Goal: Use online tool/utility: Utilize a website feature to perform a specific function

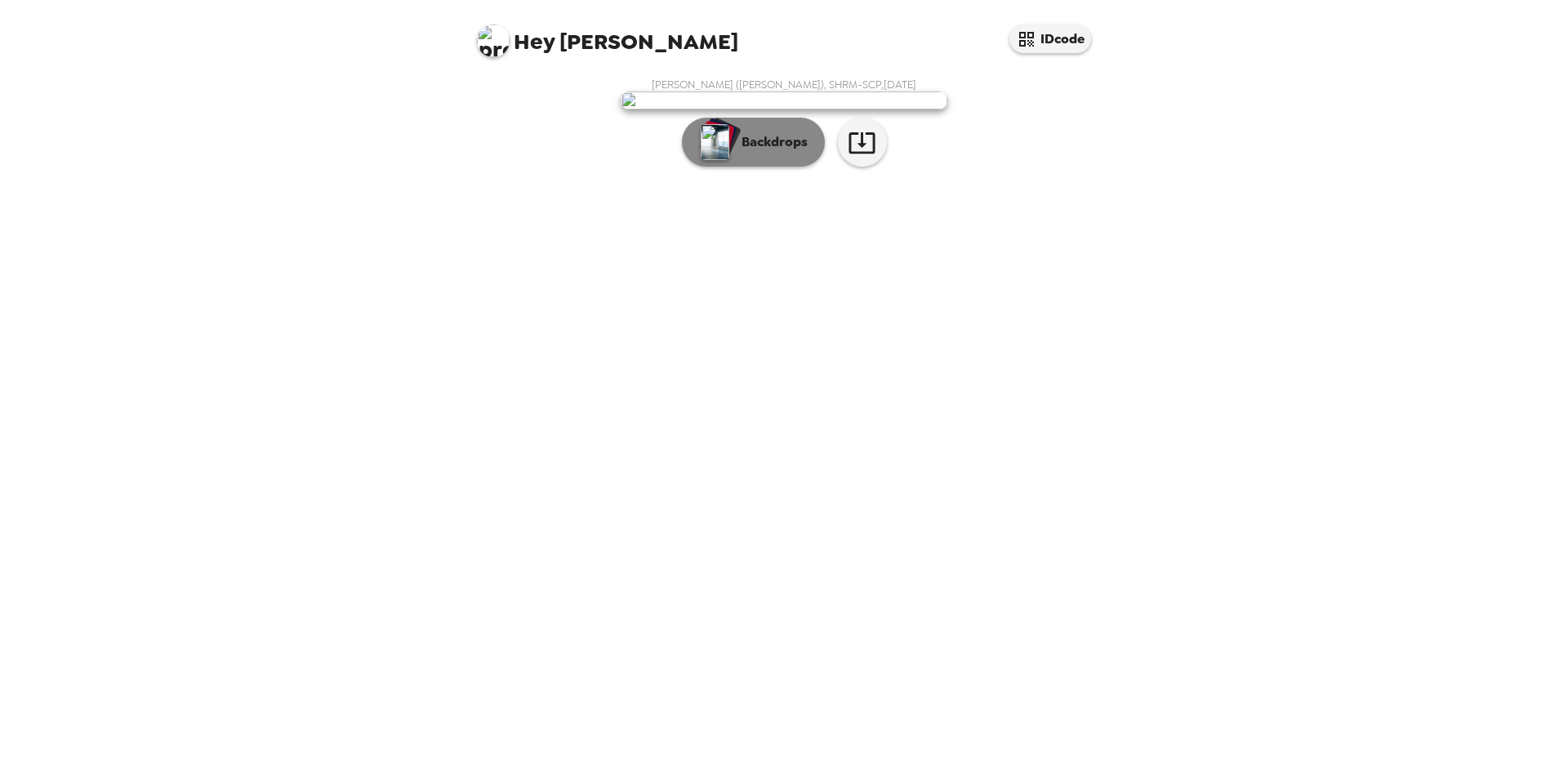
click at [764, 152] on p "Backdrops" at bounding box center [770, 143] width 74 height 20
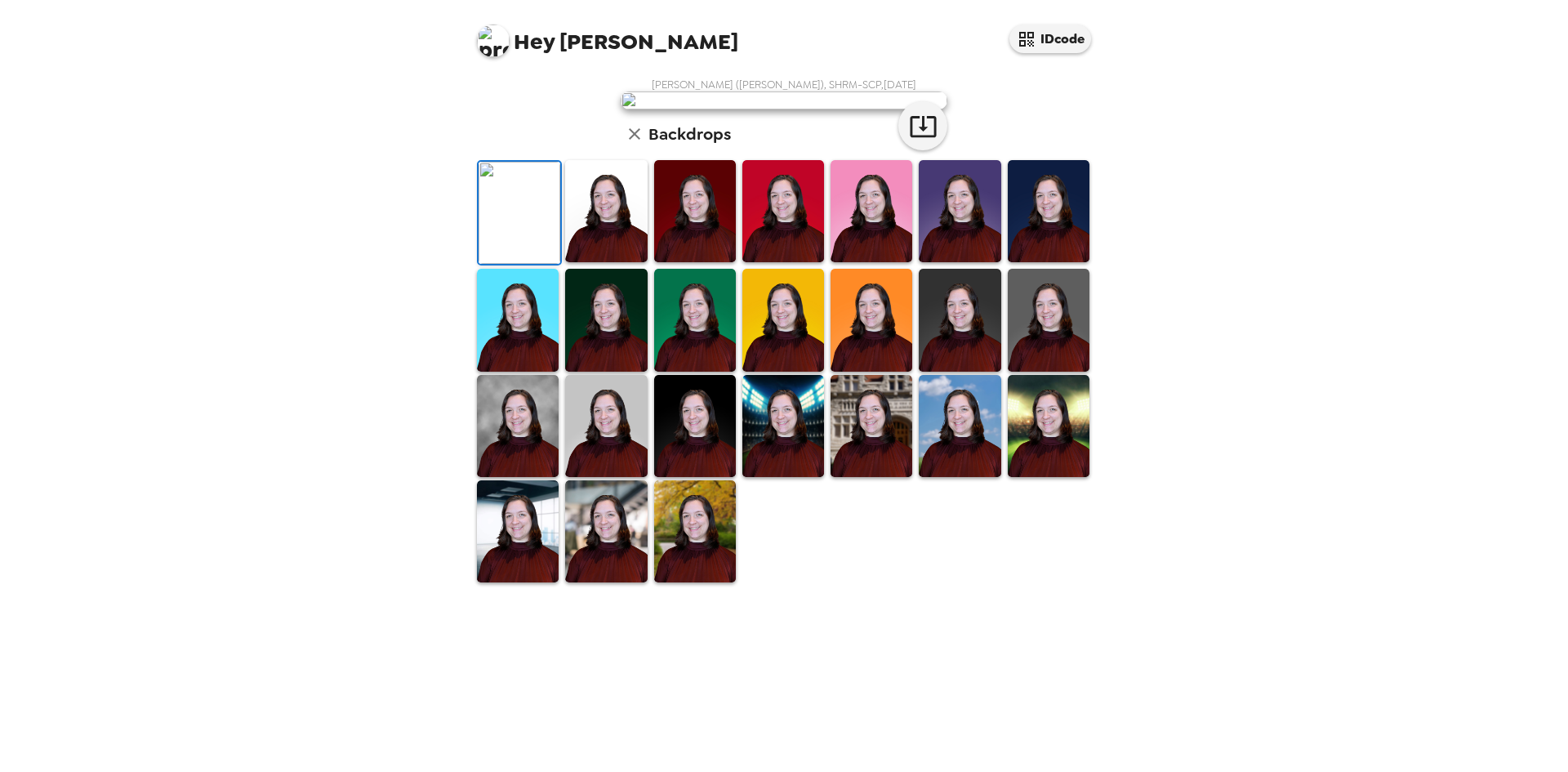
scroll to position [219, 0]
click at [520, 583] on img at bounding box center [517, 531] width 82 height 102
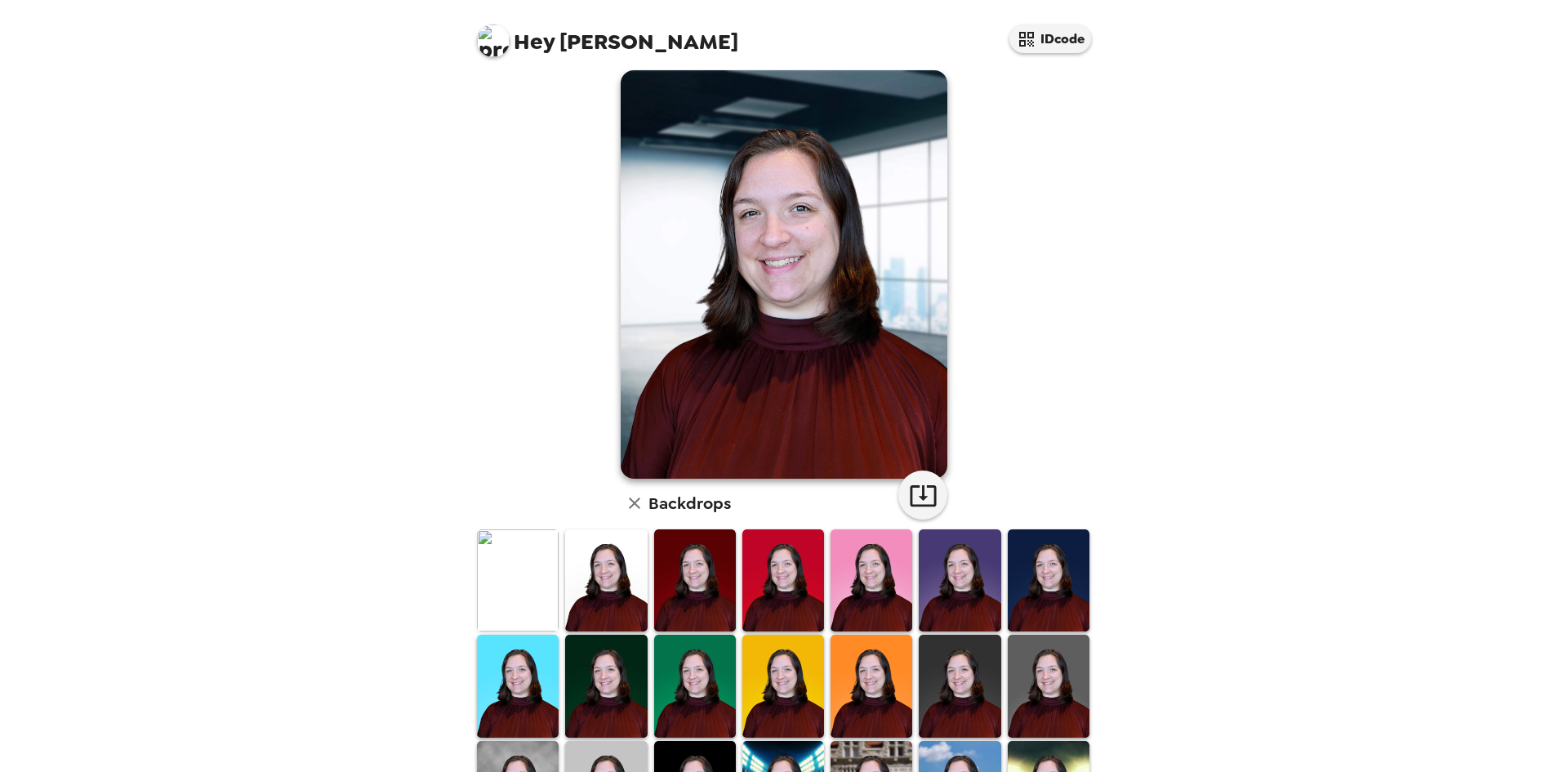
scroll to position [0, 0]
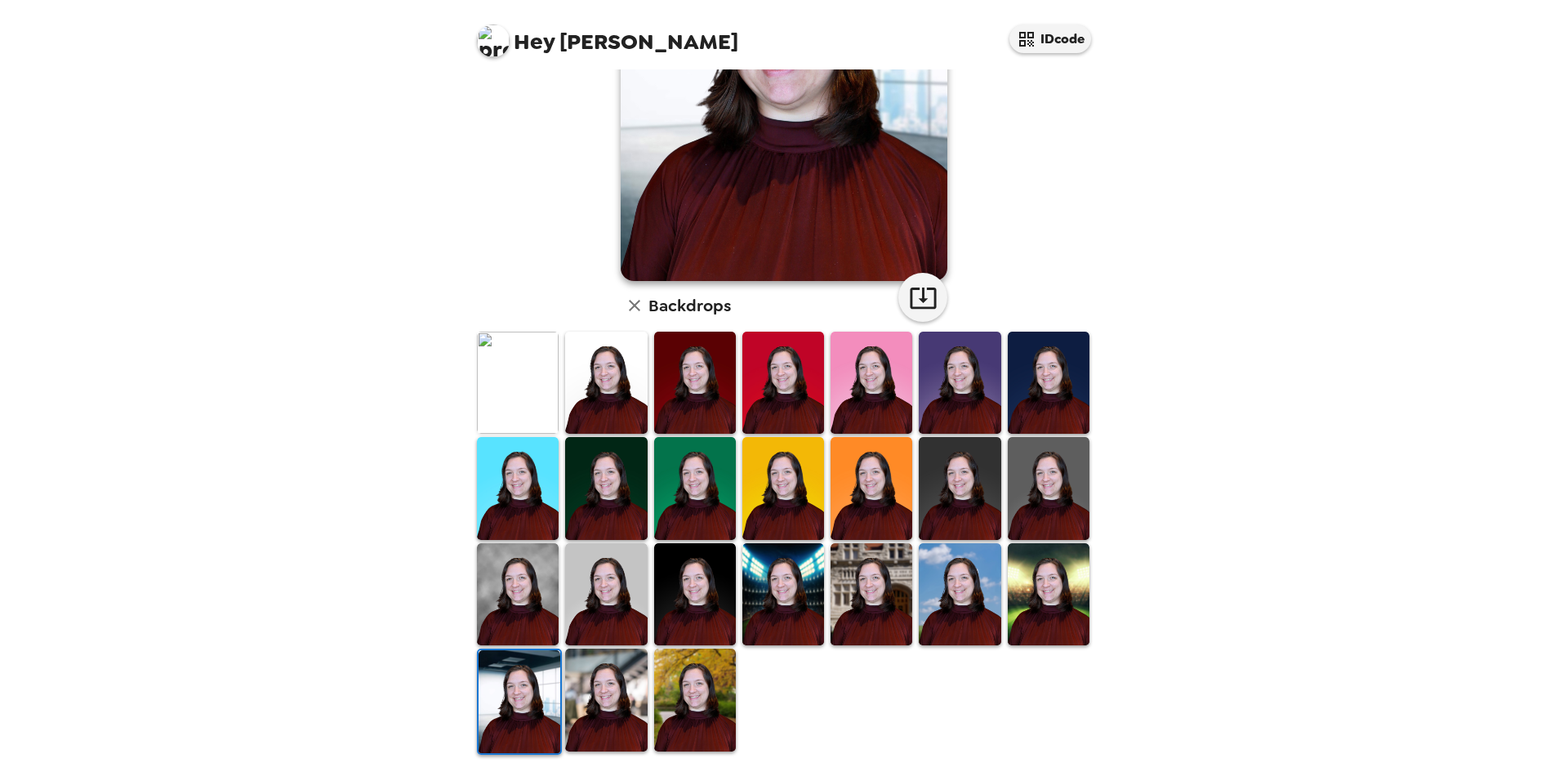
click at [619, 705] on img at bounding box center [605, 699] width 82 height 102
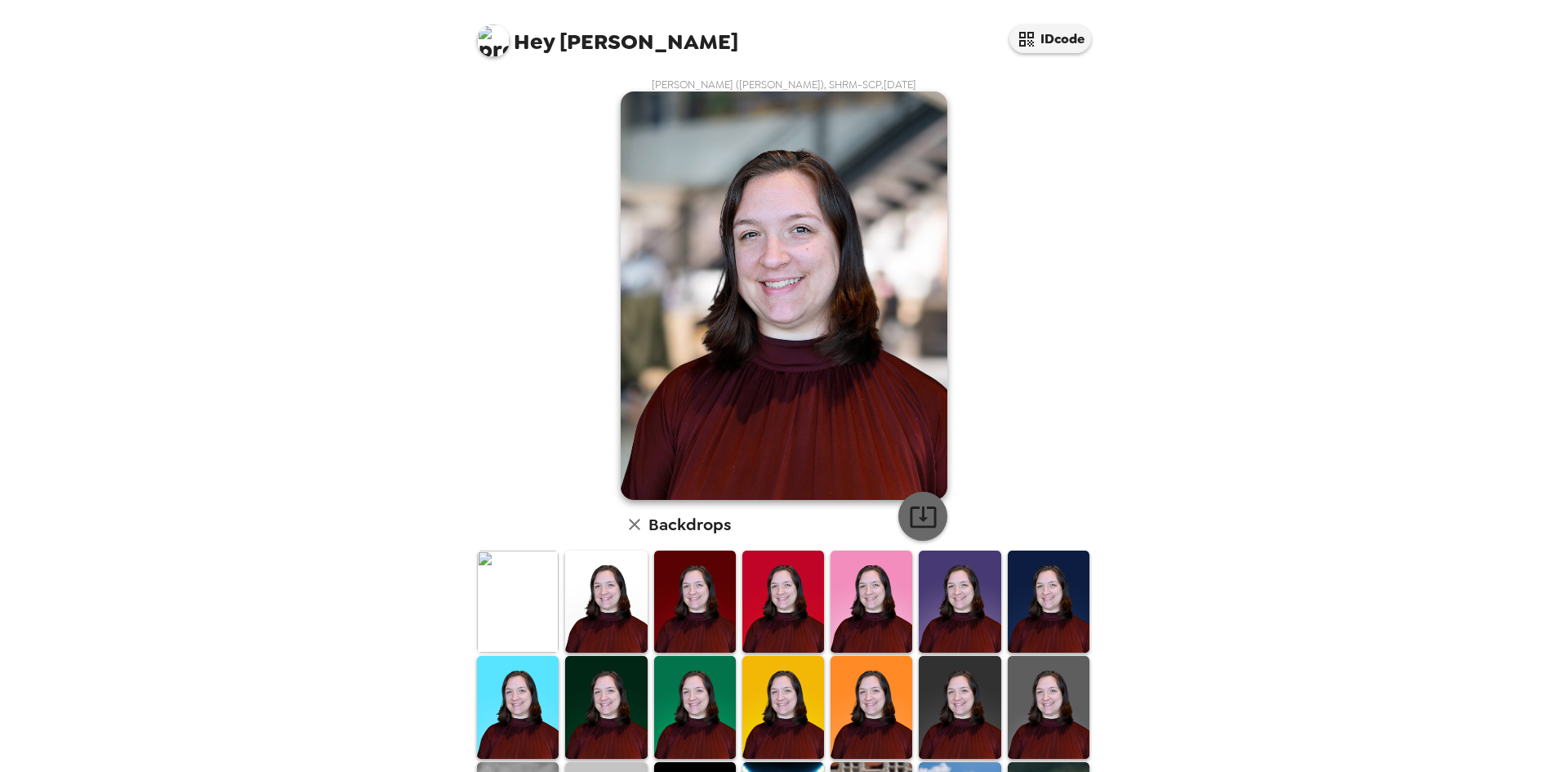
click at [922, 522] on icon "button" at bounding box center [923, 517] width 29 height 29
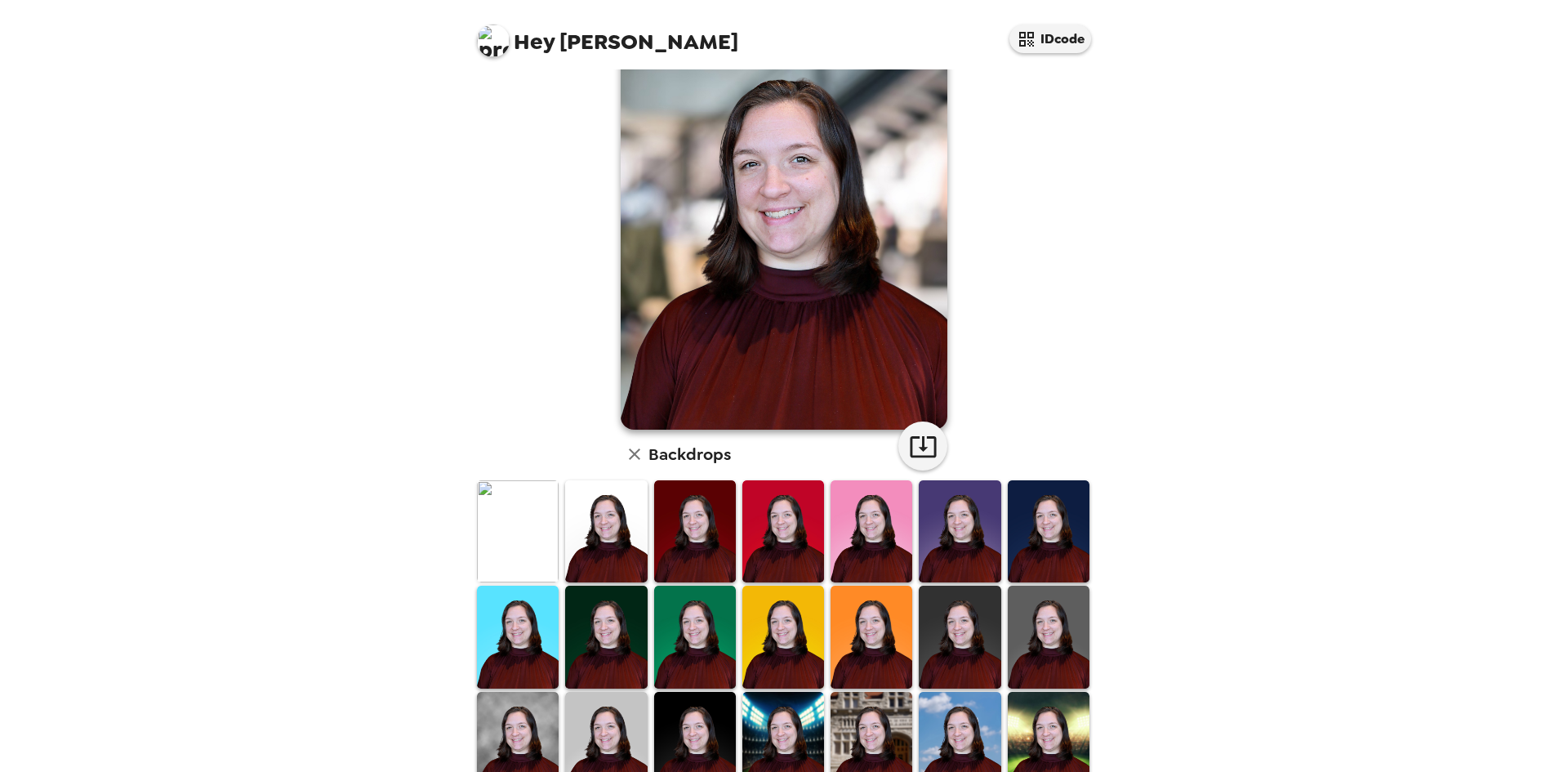
scroll to position [219, 0]
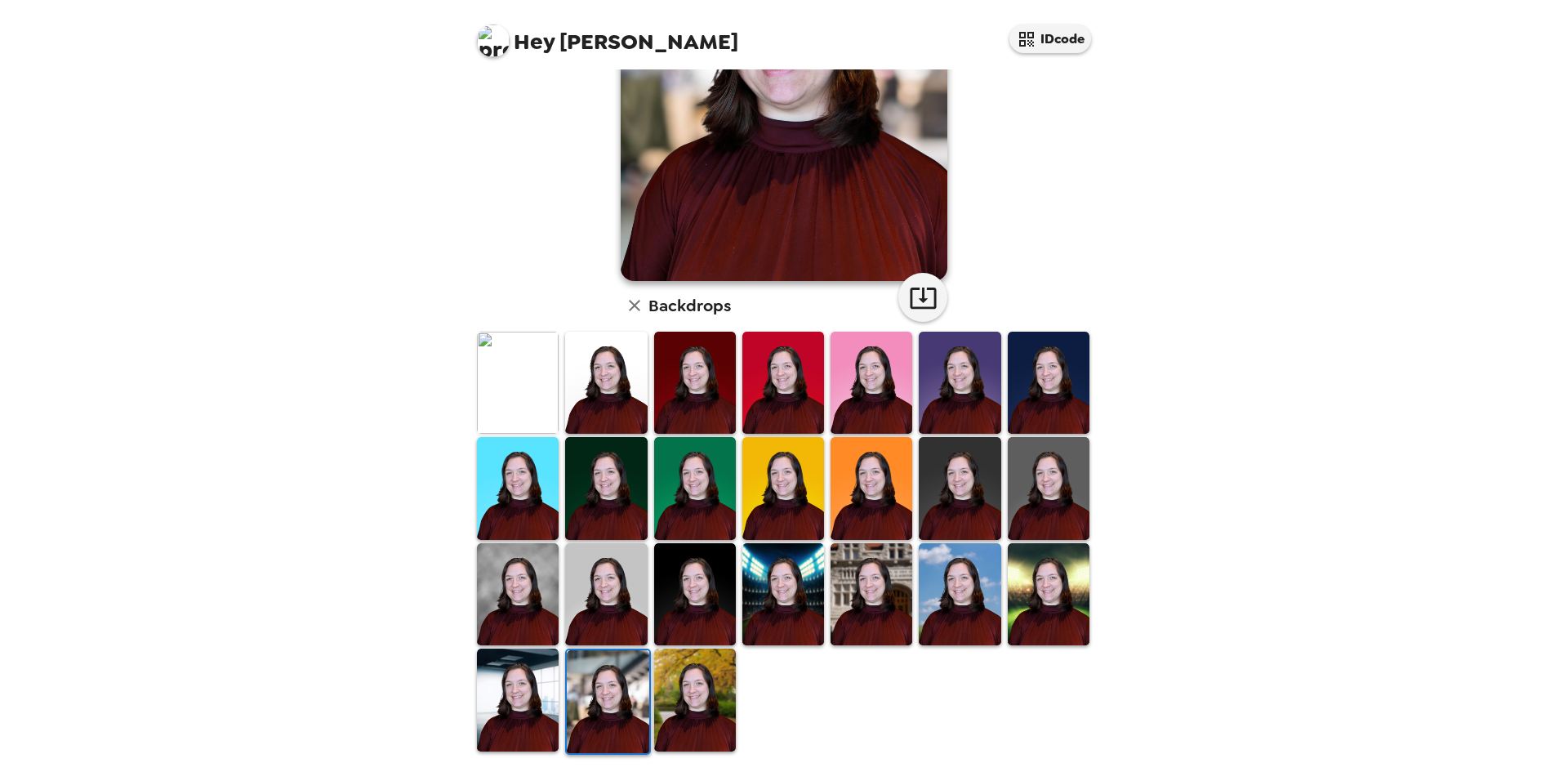
click at [1043, 588] on img at bounding box center [1049, 594] width 82 height 102
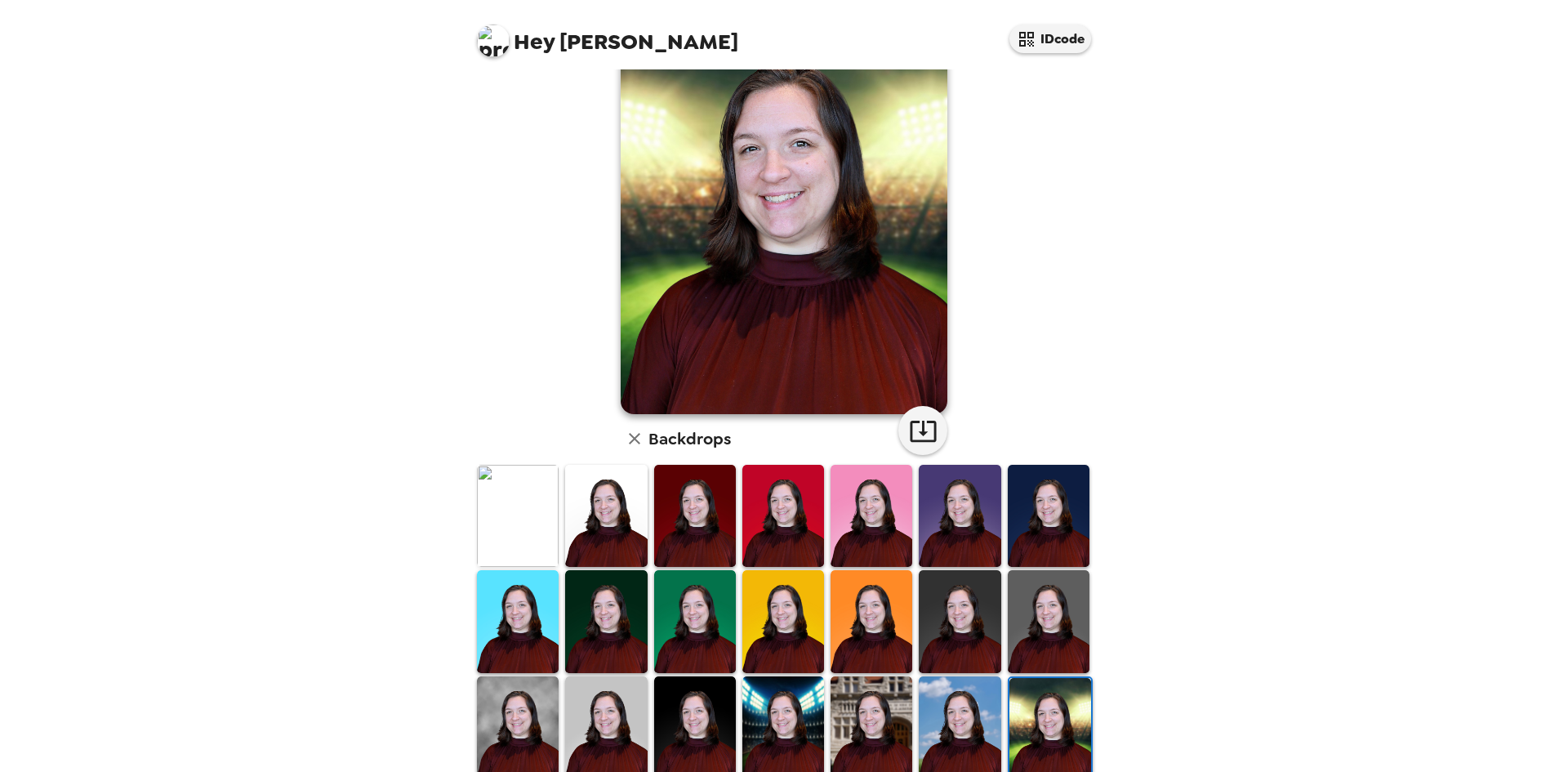
scroll to position [163, 0]
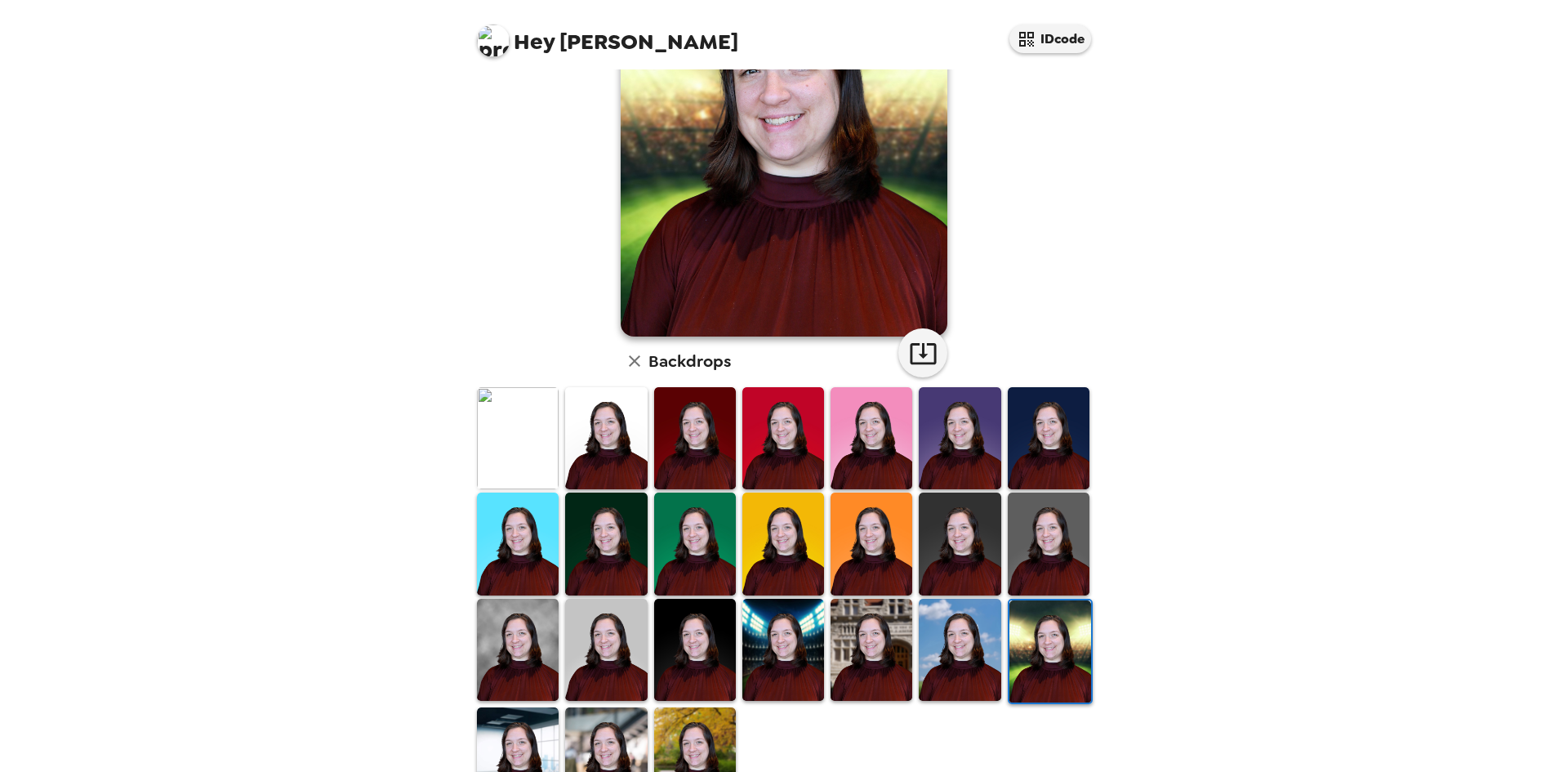
click at [976, 648] on img at bounding box center [960, 649] width 82 height 102
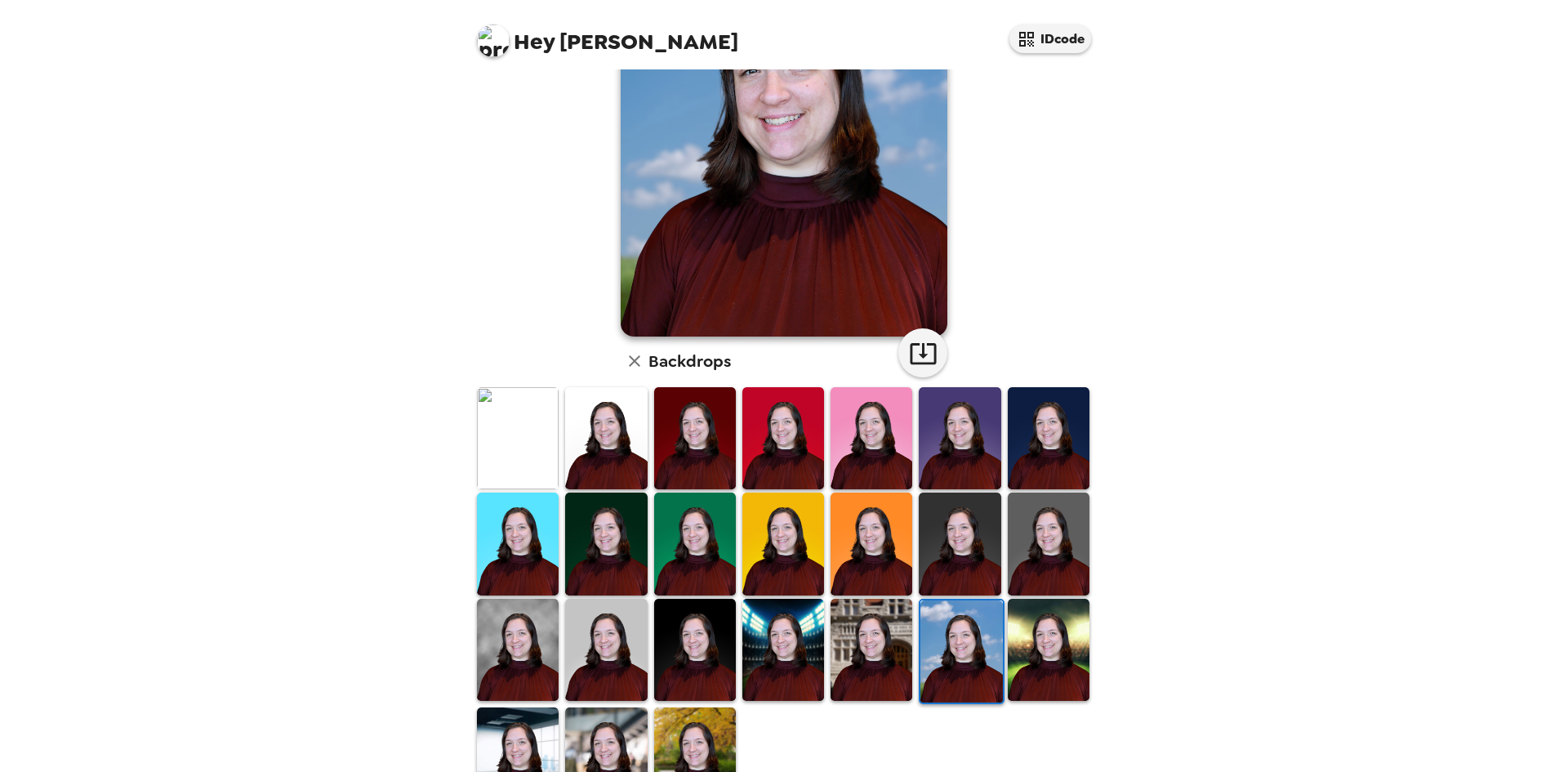
scroll to position [0, 0]
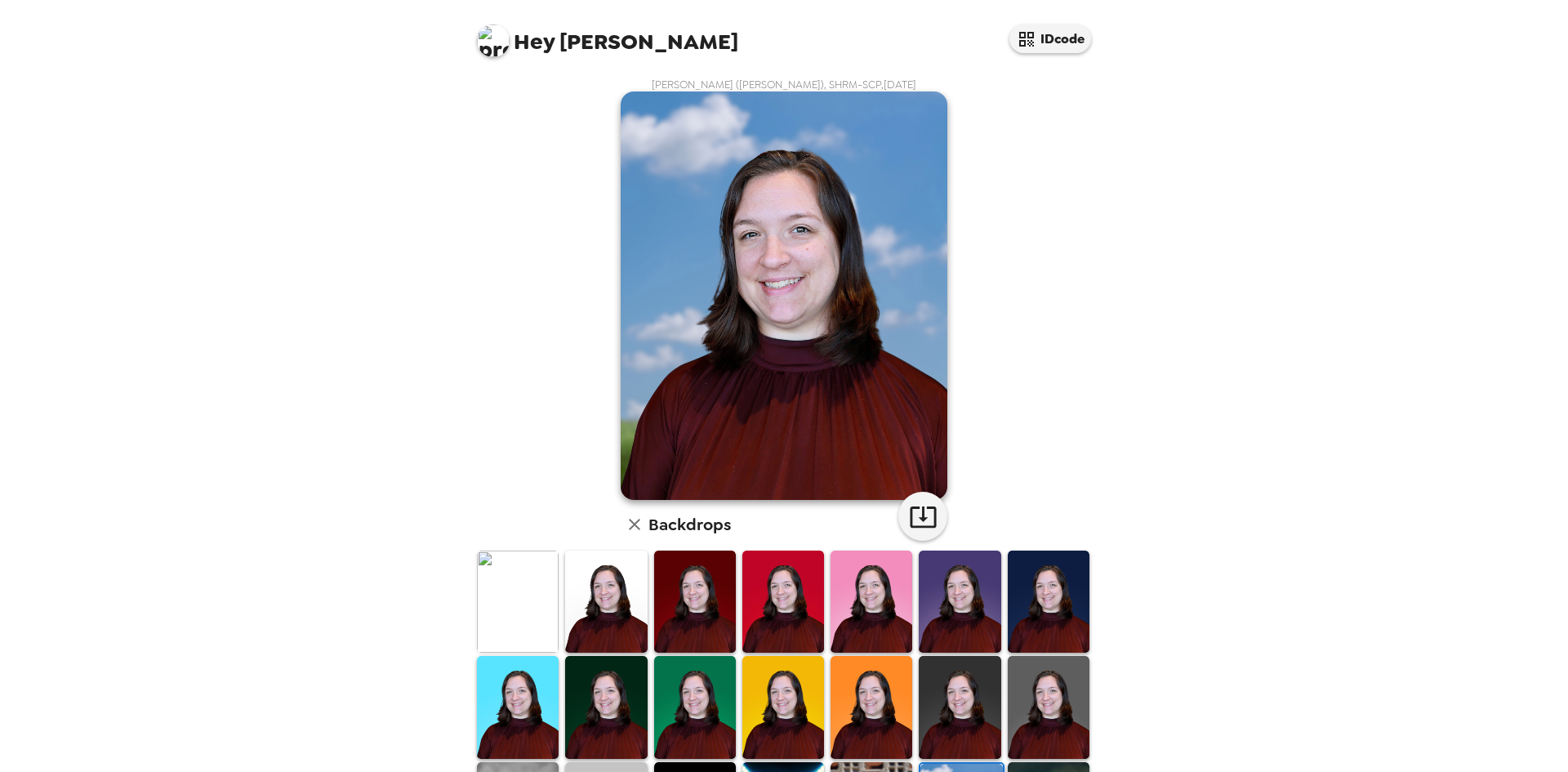
click at [1046, 611] on img at bounding box center [1049, 601] width 82 height 102
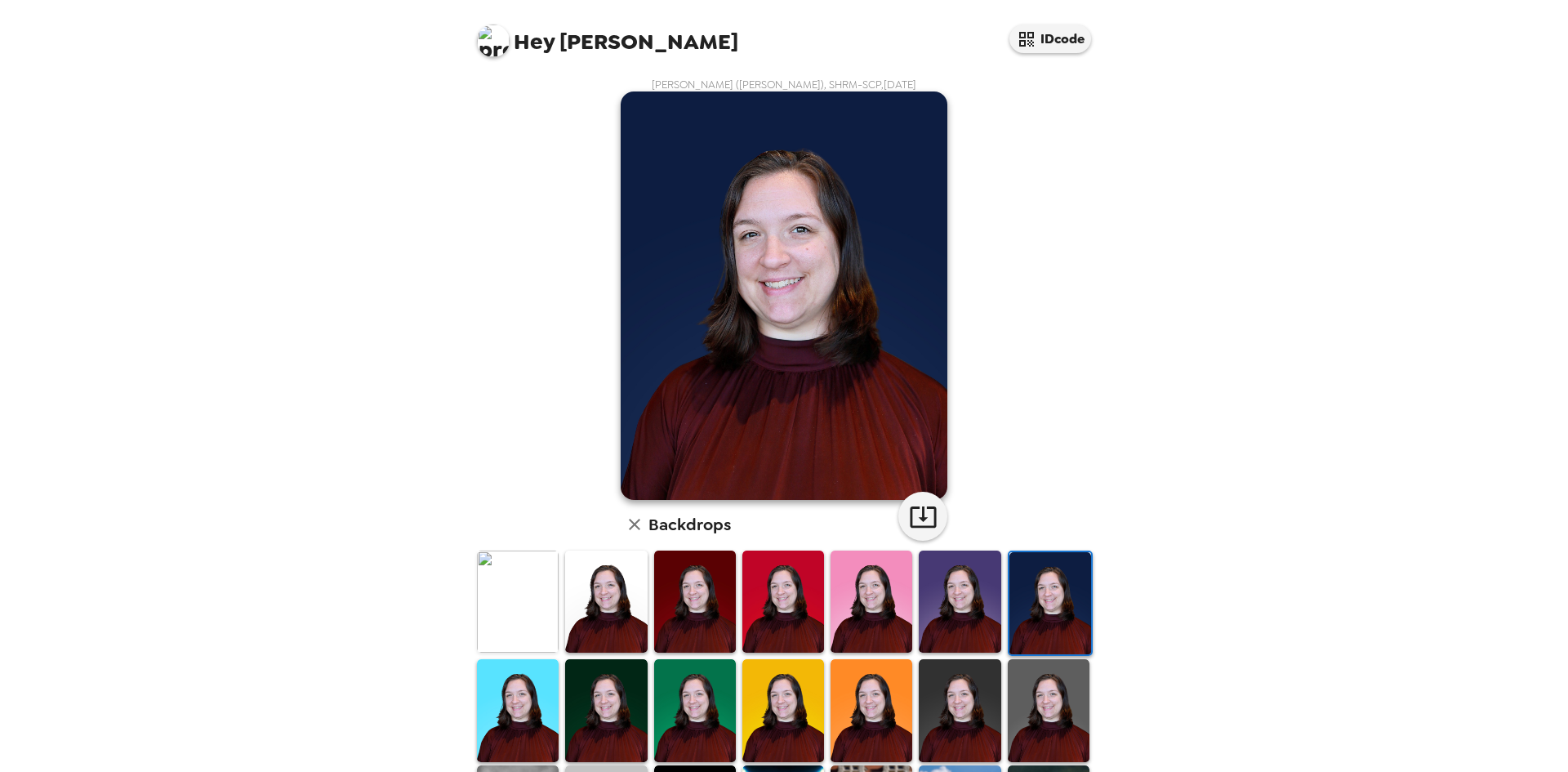
click at [928, 613] on img at bounding box center [960, 601] width 82 height 102
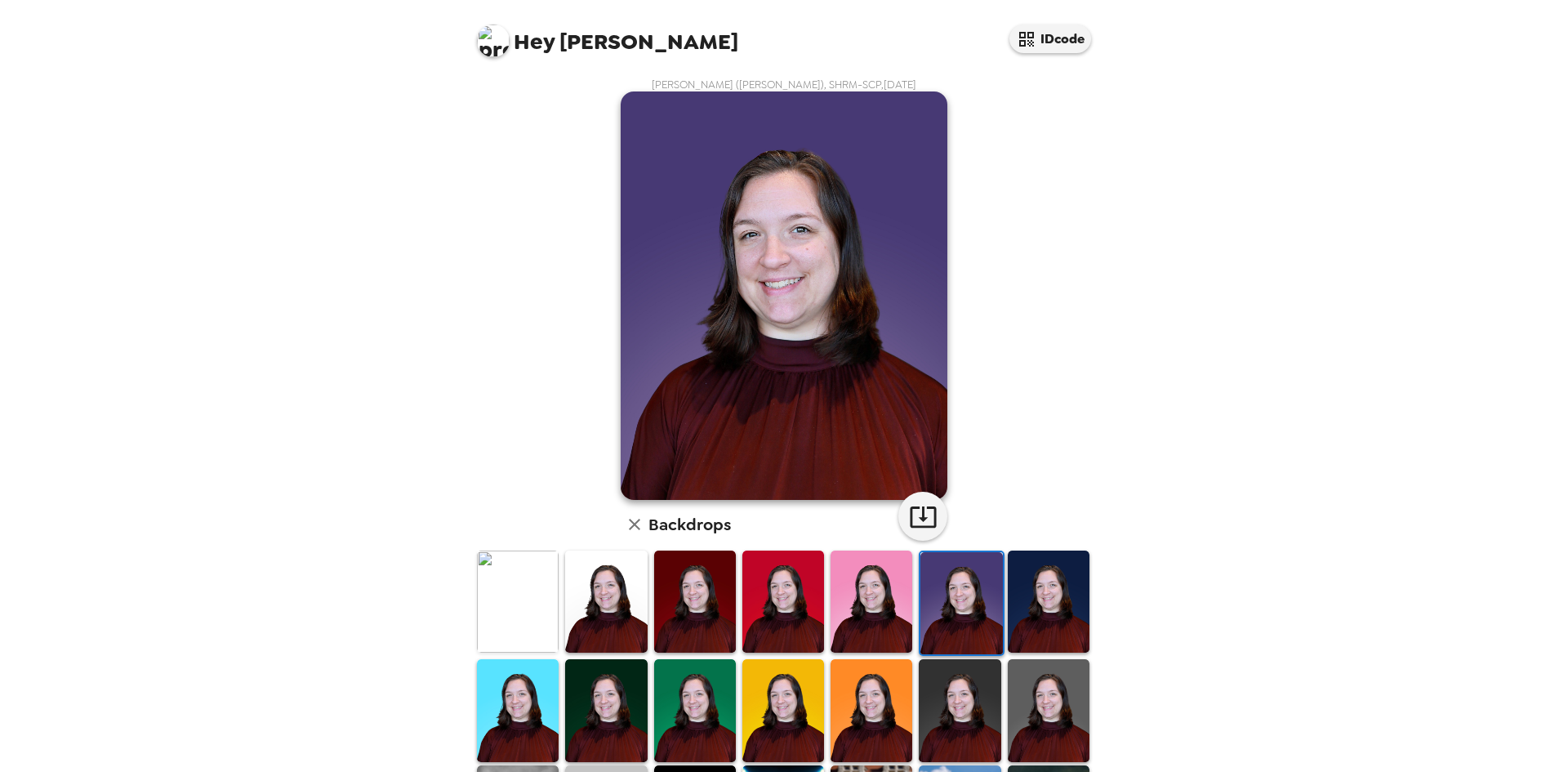
click at [847, 615] on img at bounding box center [871, 601] width 82 height 102
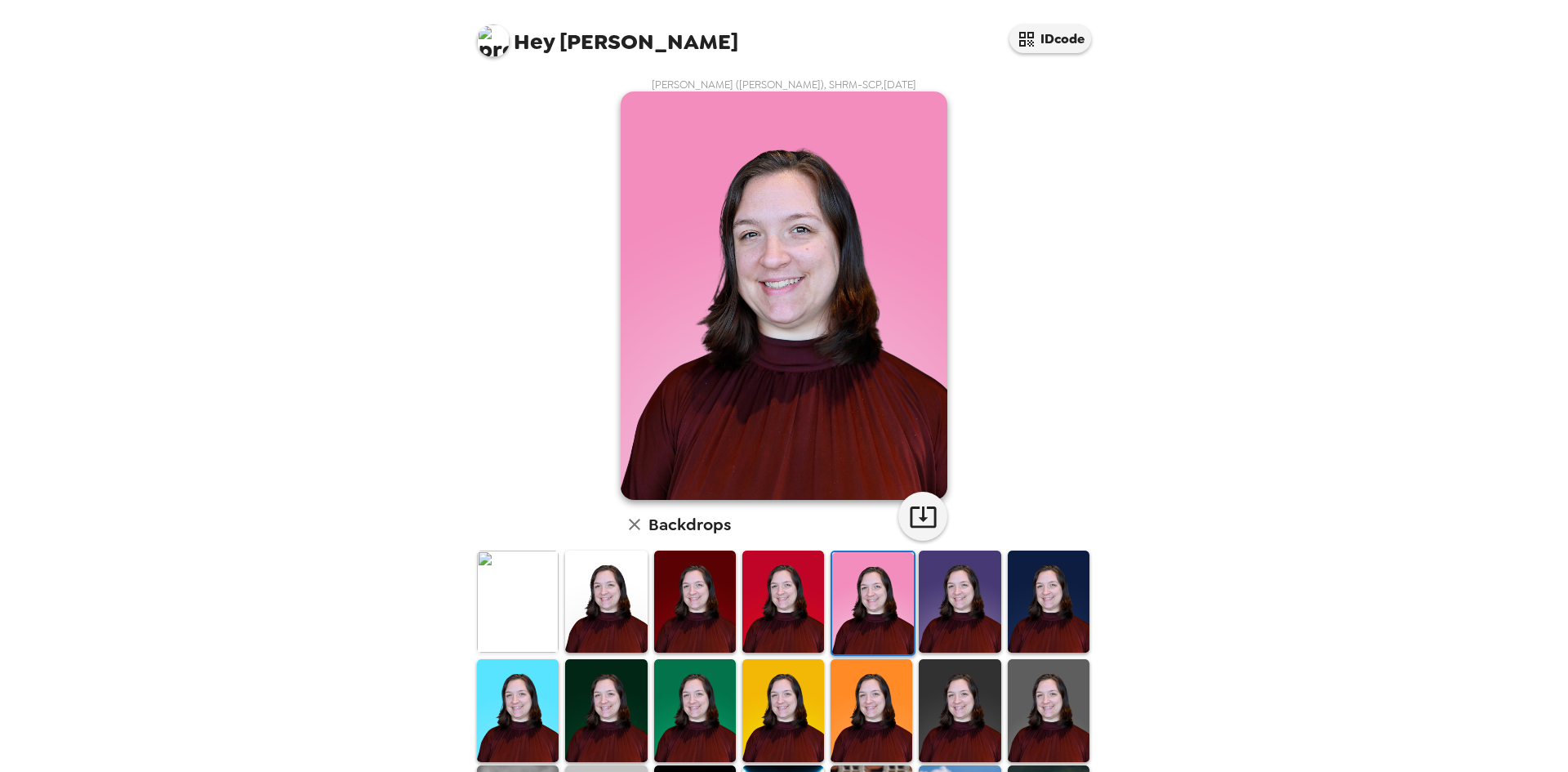
click at [672, 601] on img at bounding box center [694, 601] width 82 height 102
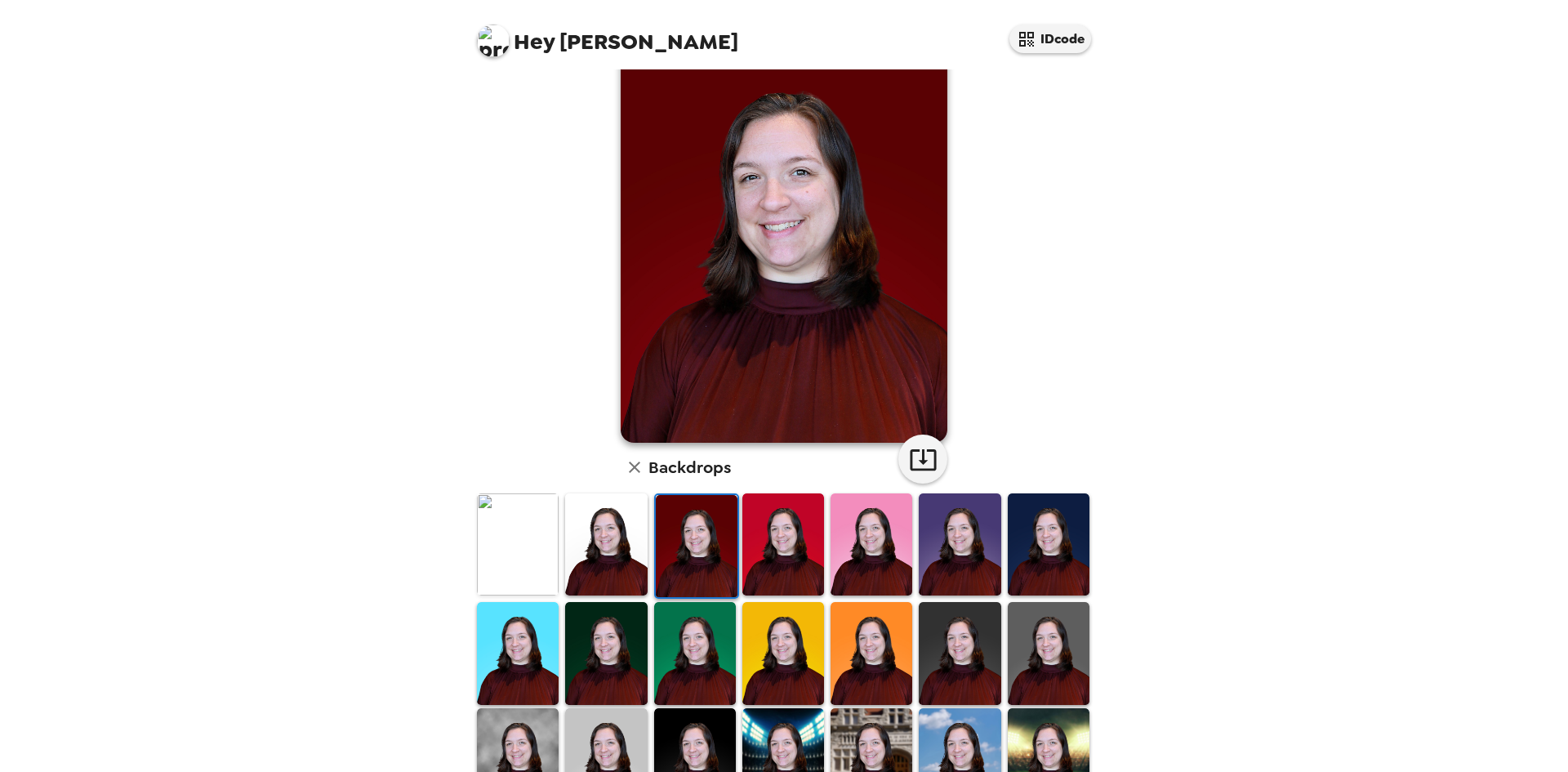
scroll to position [82, 0]
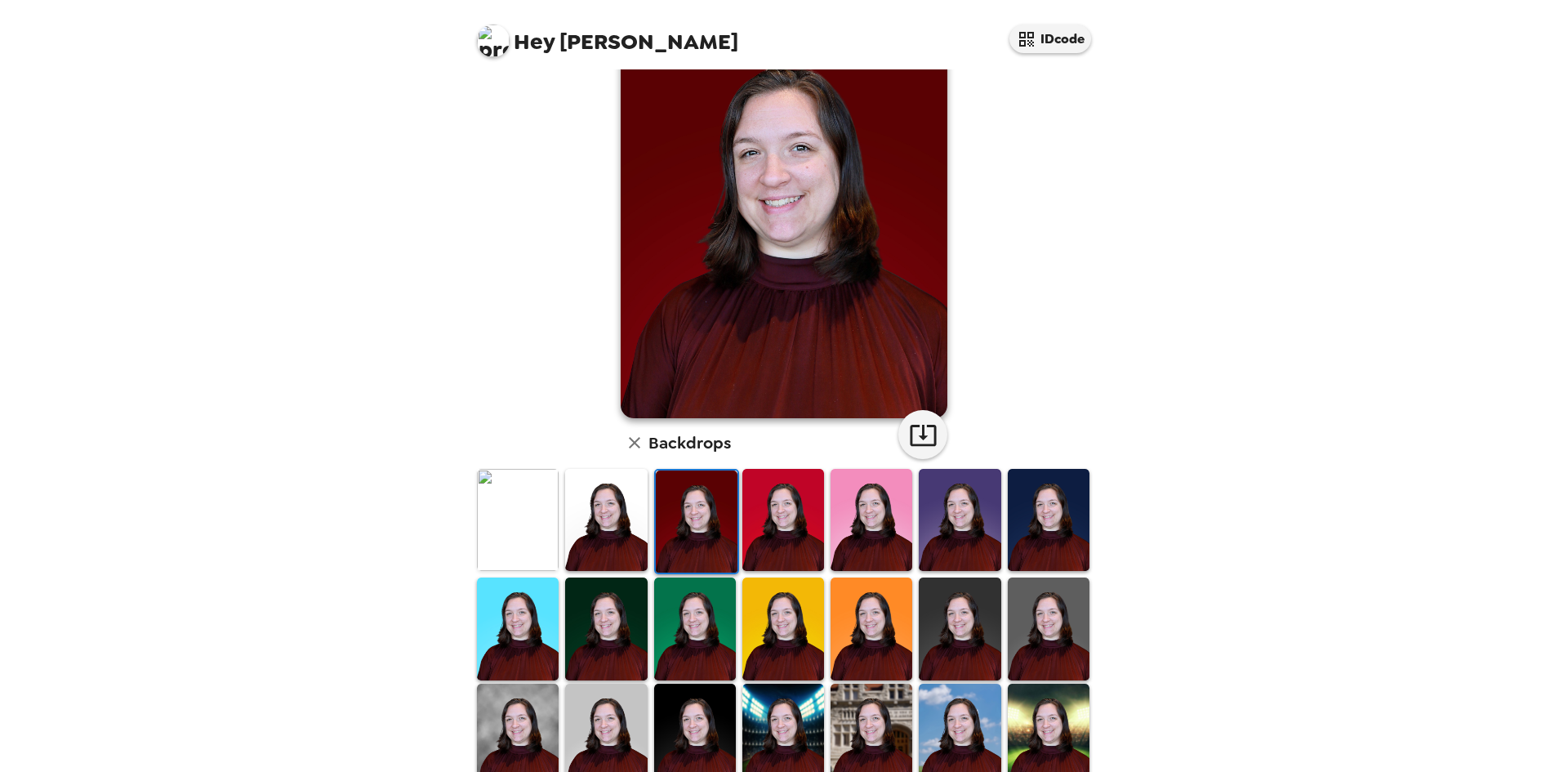
click at [509, 630] on img at bounding box center [517, 628] width 82 height 102
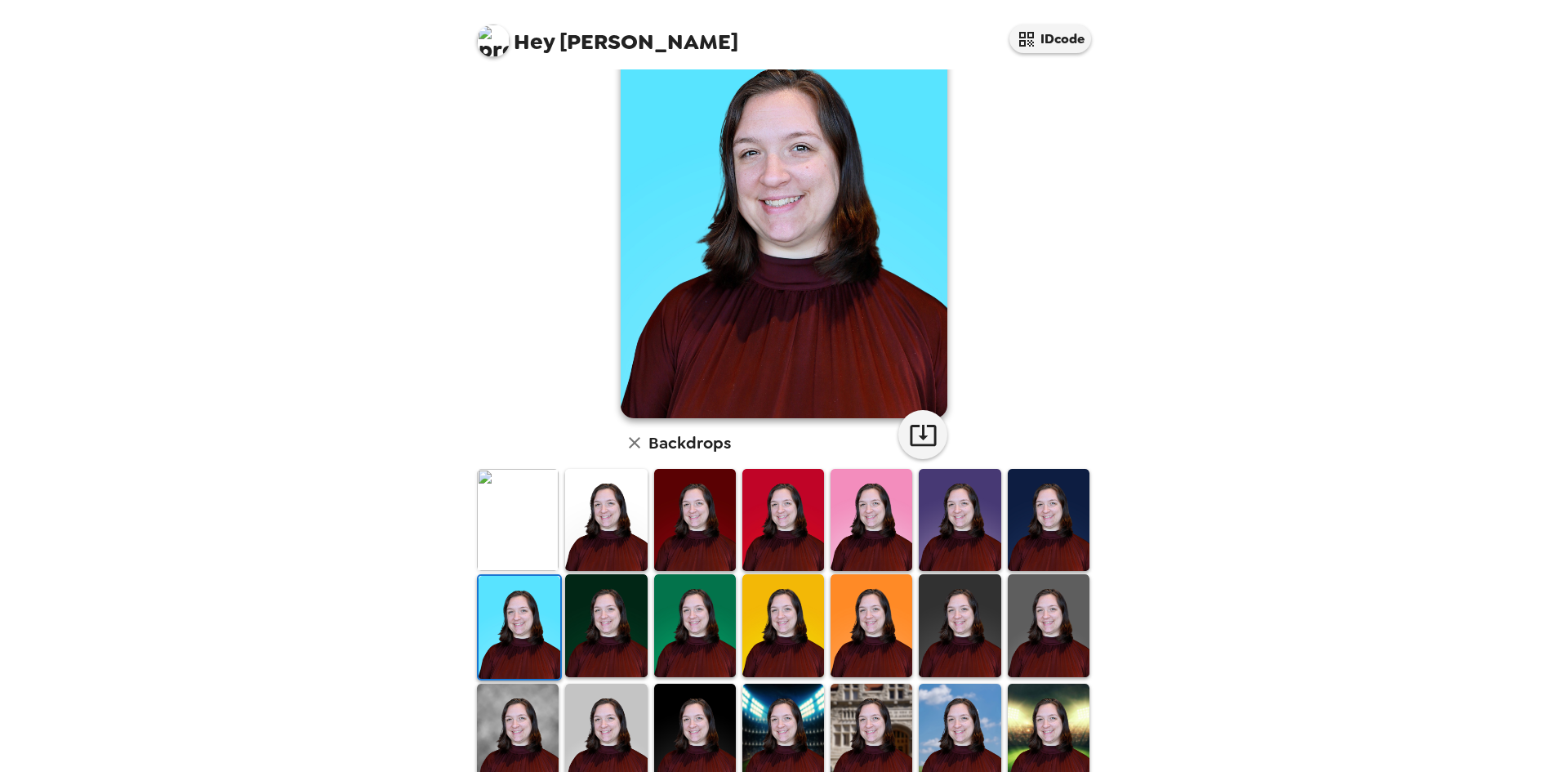
click at [611, 623] on img at bounding box center [605, 625] width 82 height 102
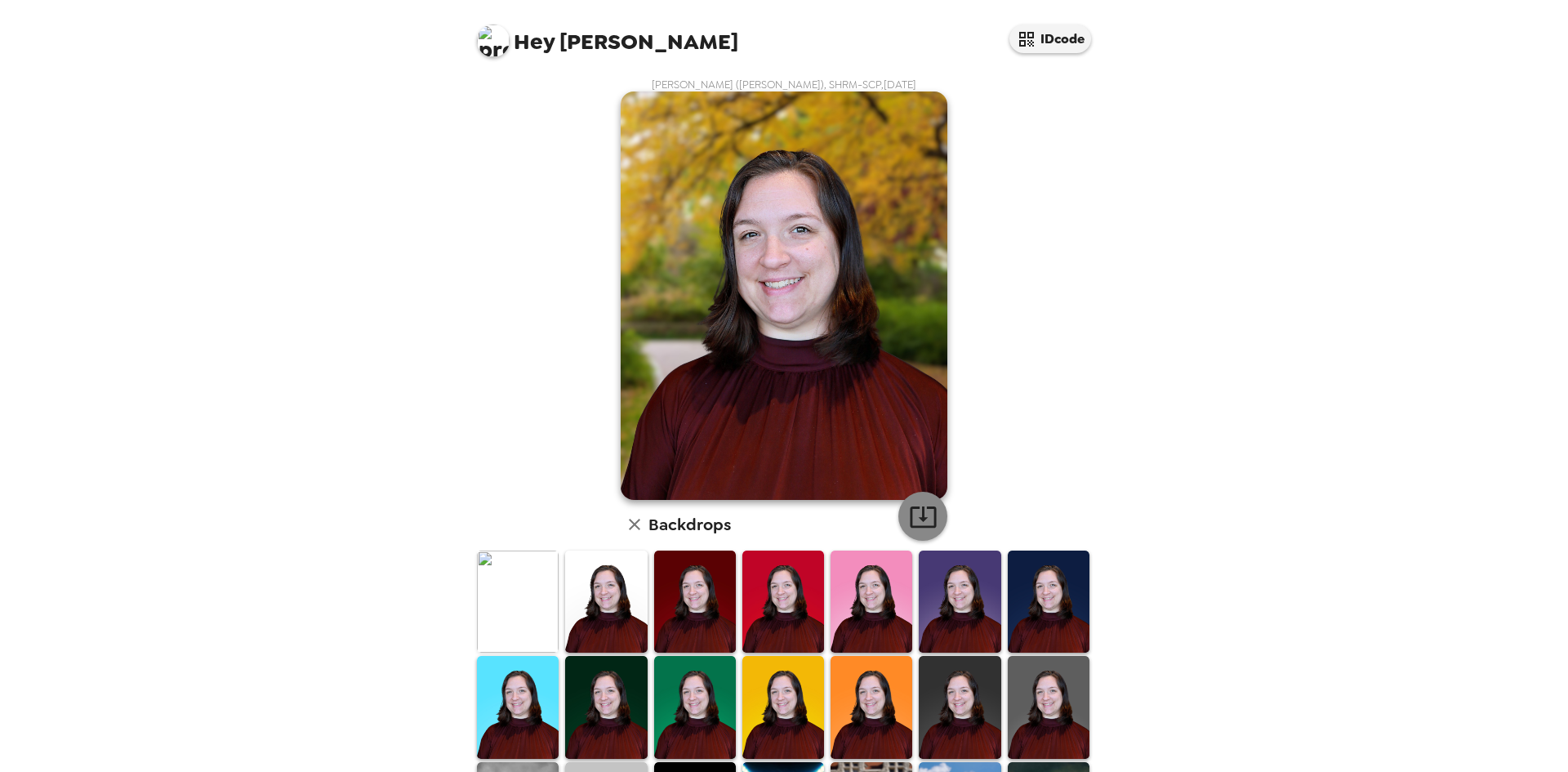
click at [920, 511] on icon "button" at bounding box center [923, 517] width 29 height 29
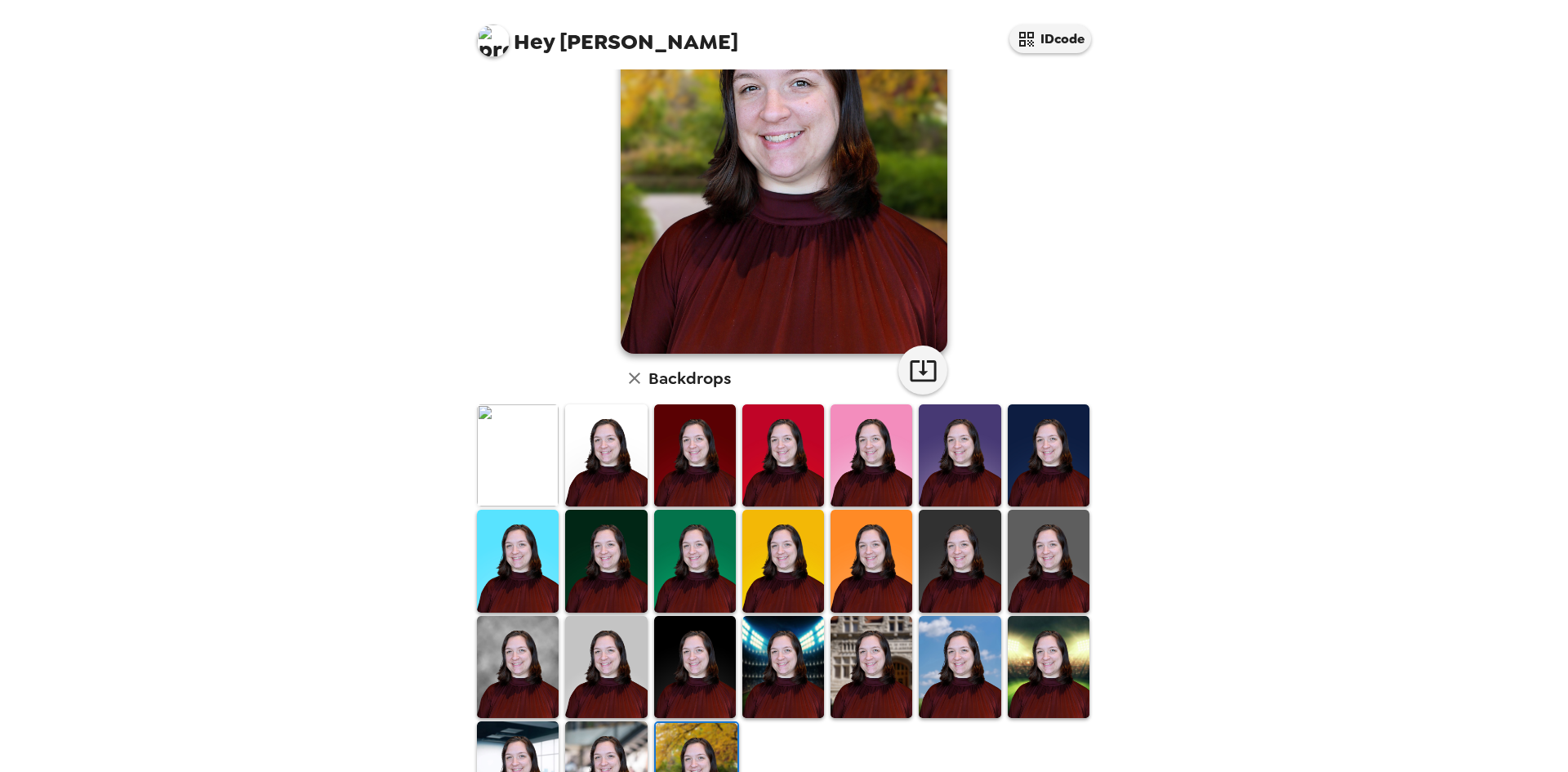
scroll to position [219, 0]
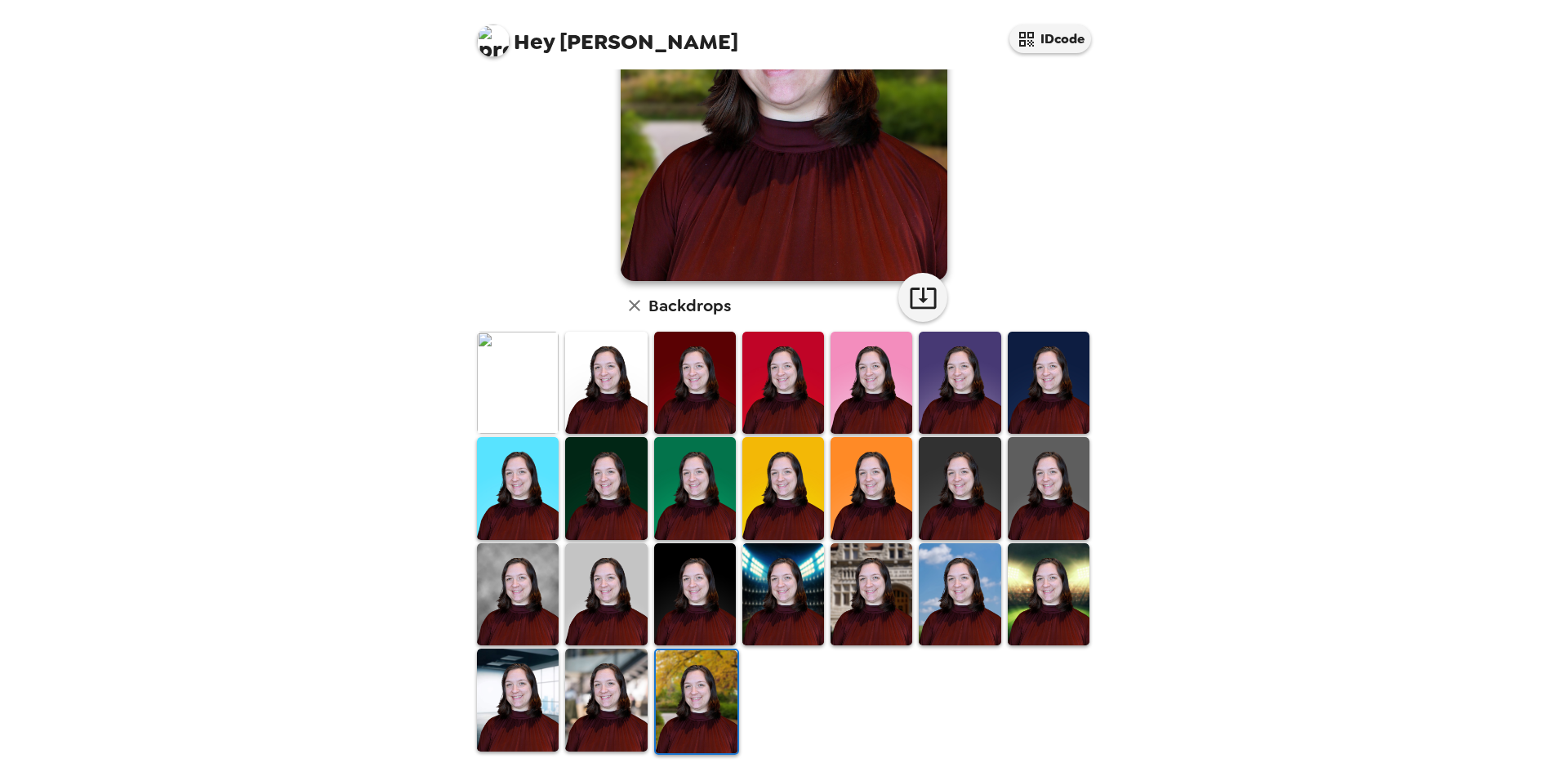
click at [698, 559] on img at bounding box center [694, 594] width 82 height 102
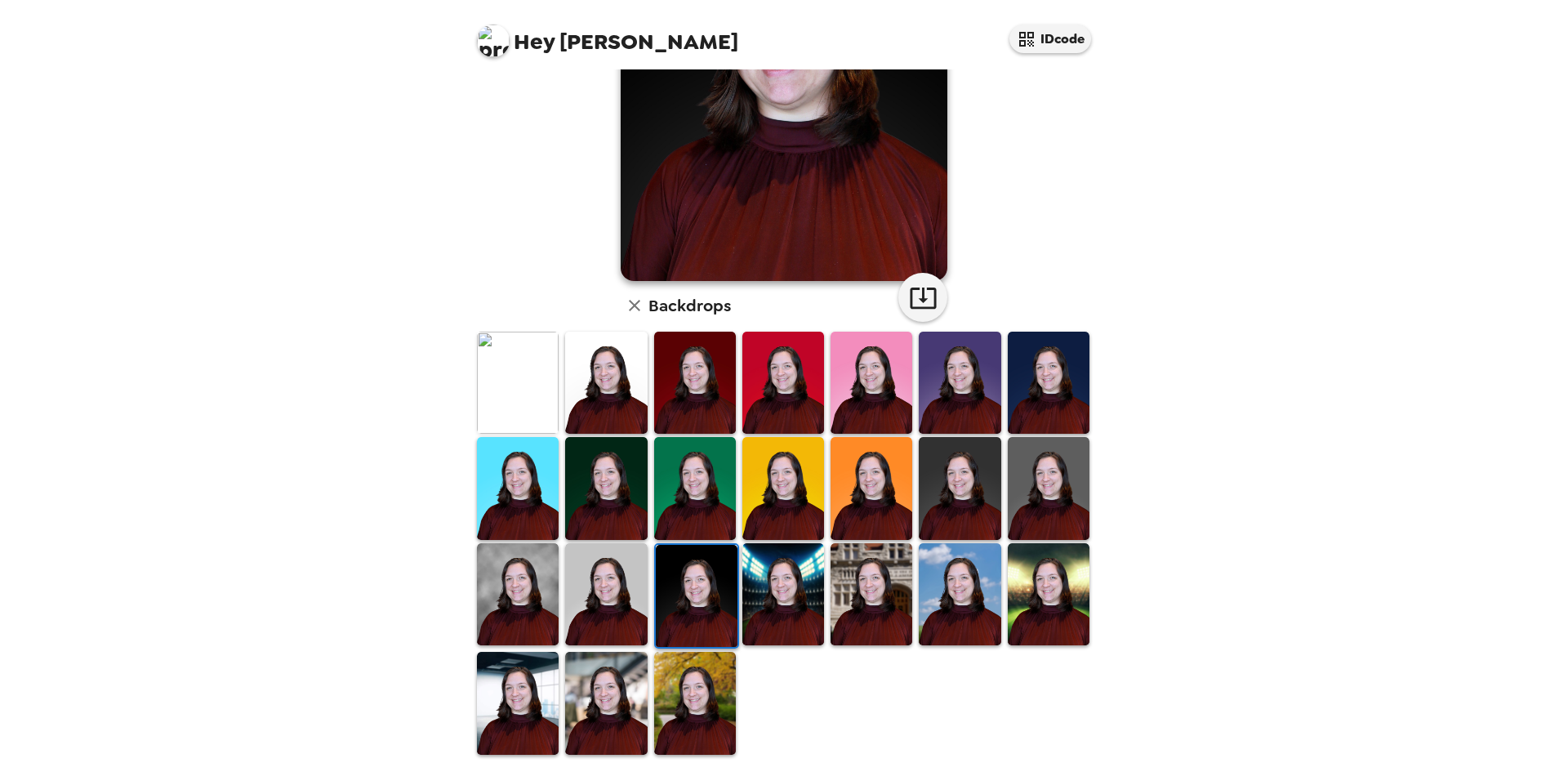
click at [854, 691] on div at bounding box center [787, 542] width 627 height 426
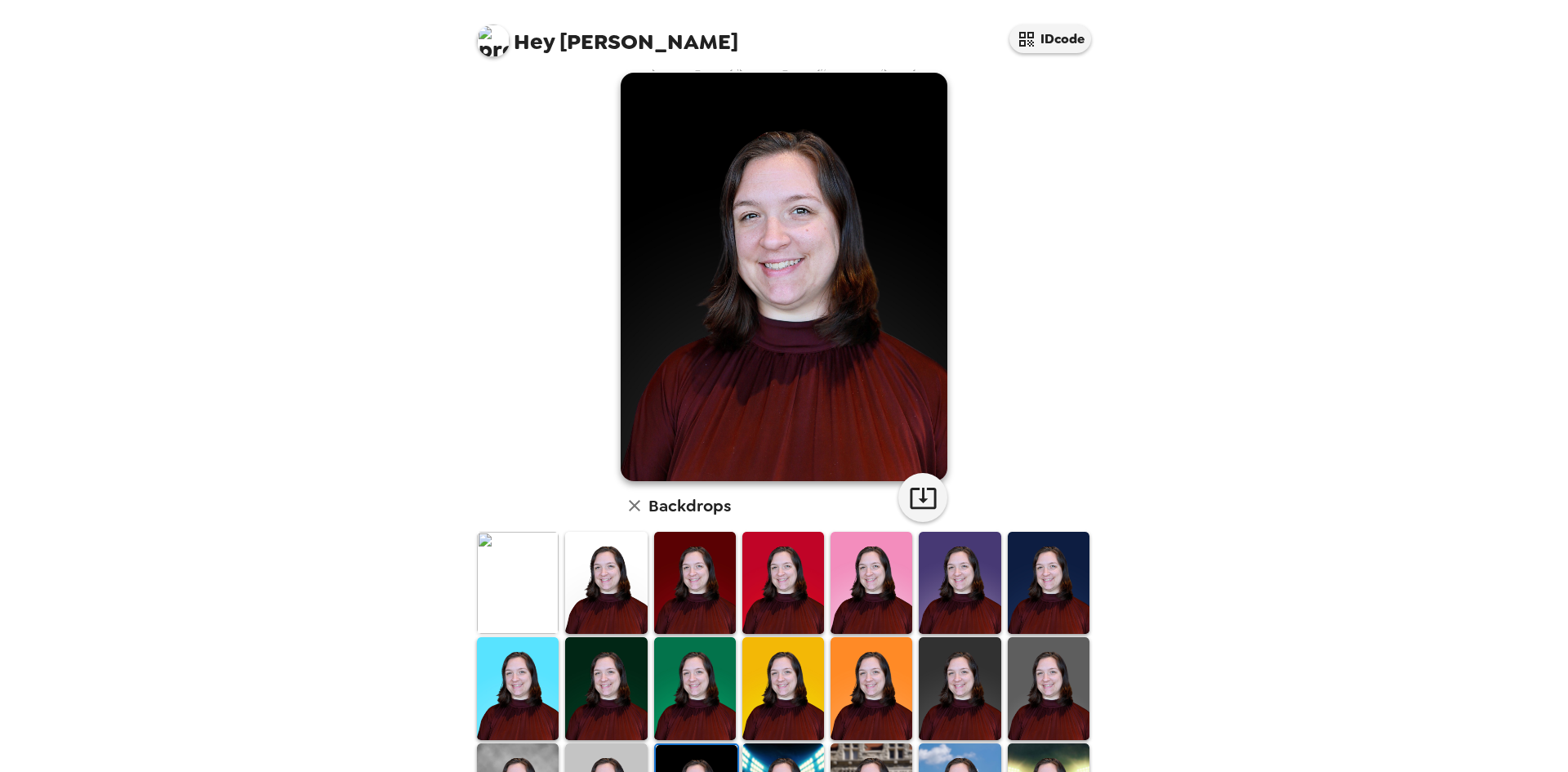
scroll to position [0, 0]
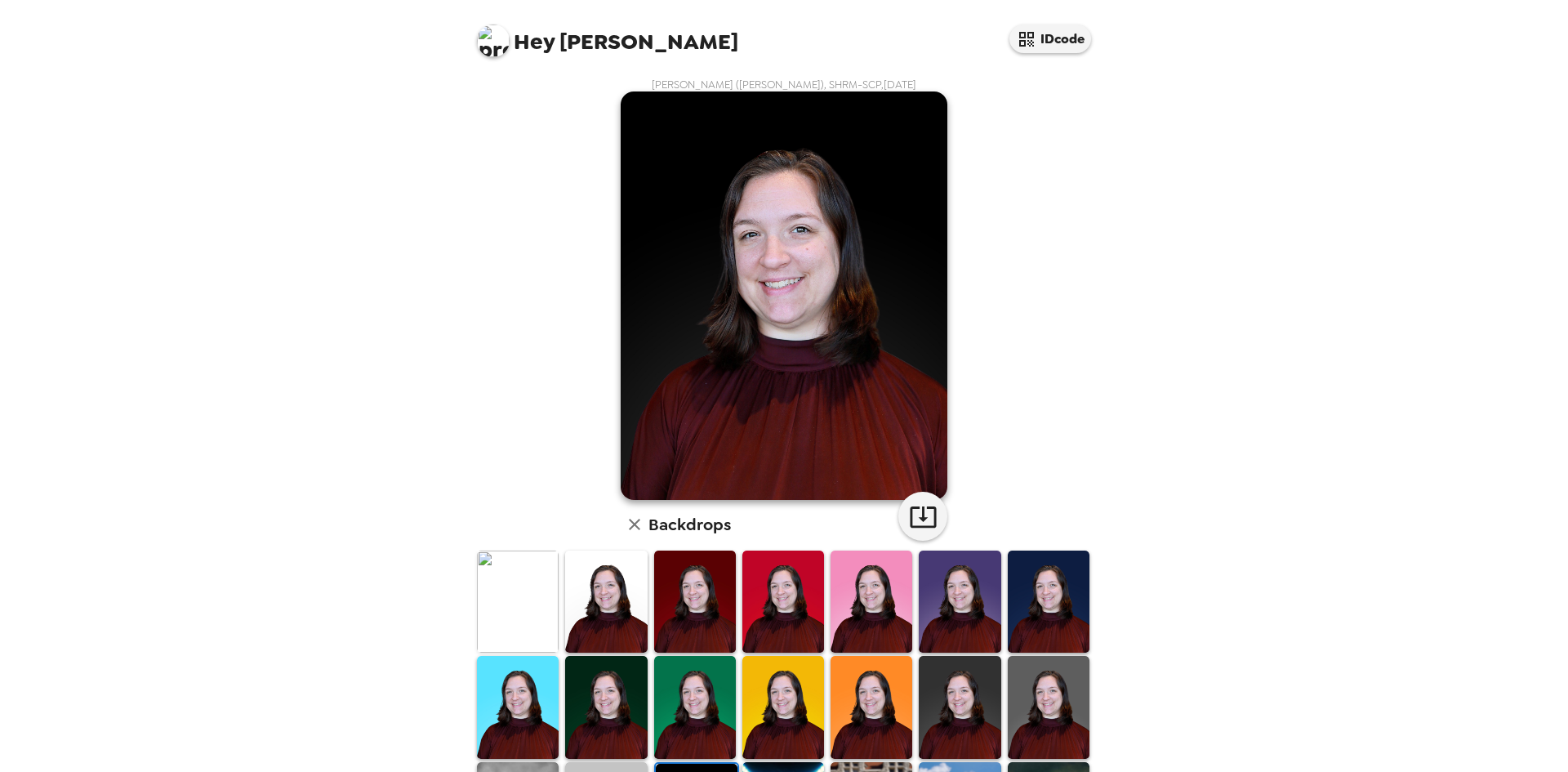
click at [768, 386] on img at bounding box center [784, 295] width 326 height 409
click at [629, 523] on icon "button" at bounding box center [635, 525] width 12 height 12
